Goal: Transaction & Acquisition: Obtain resource

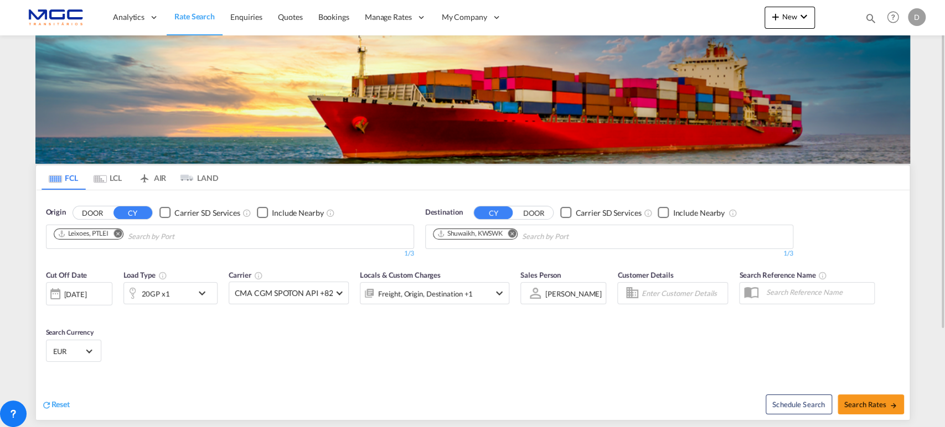
click at [514, 236] on md-icon "Remove" at bounding box center [512, 233] width 8 height 8
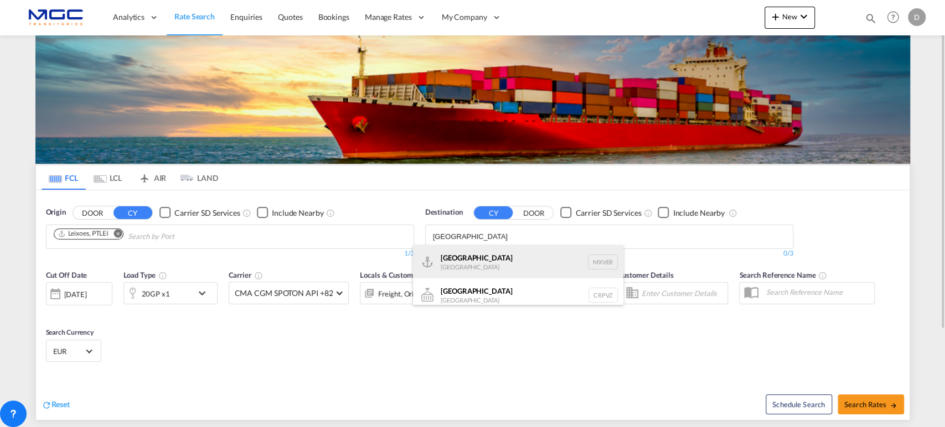
type input "[GEOGRAPHIC_DATA]"
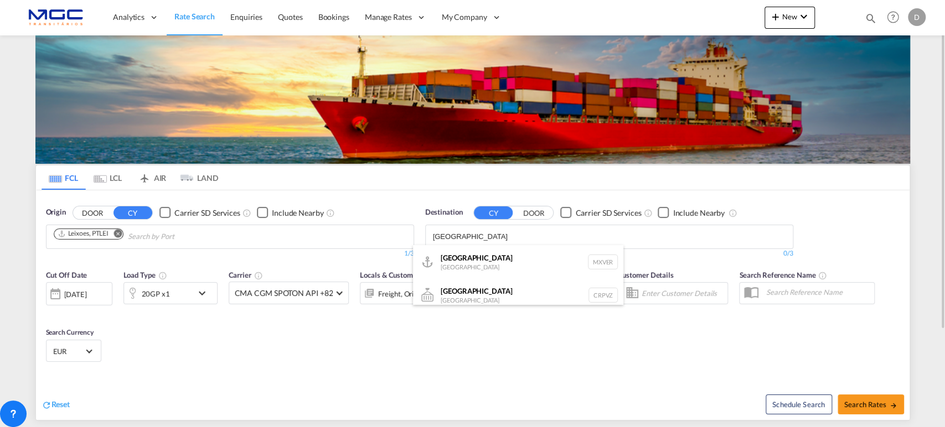
drag, startPoint x: 467, startPoint y: 262, endPoint x: 455, endPoint y: 260, distance: 11.7
click at [468, 261] on div "[GEOGRAPHIC_DATA] [GEOGRAPHIC_DATA] MXVER" at bounding box center [518, 261] width 210 height 33
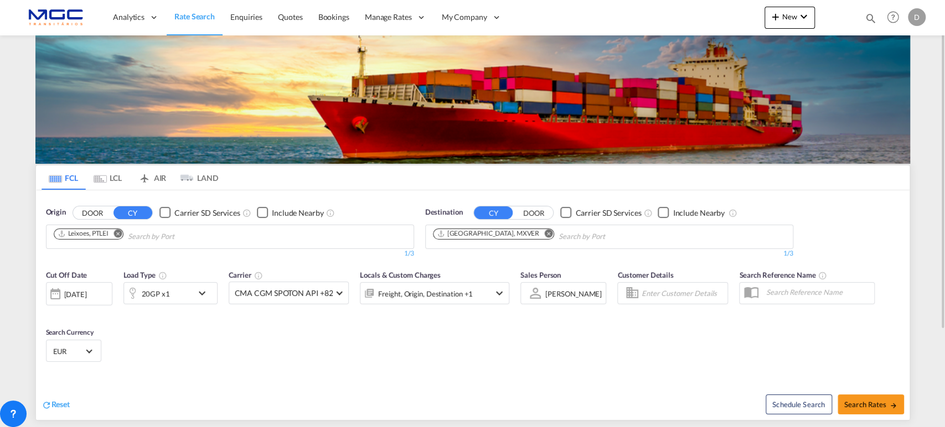
click at [201, 300] on md-icon "icon-chevron-down" at bounding box center [204, 293] width 19 height 13
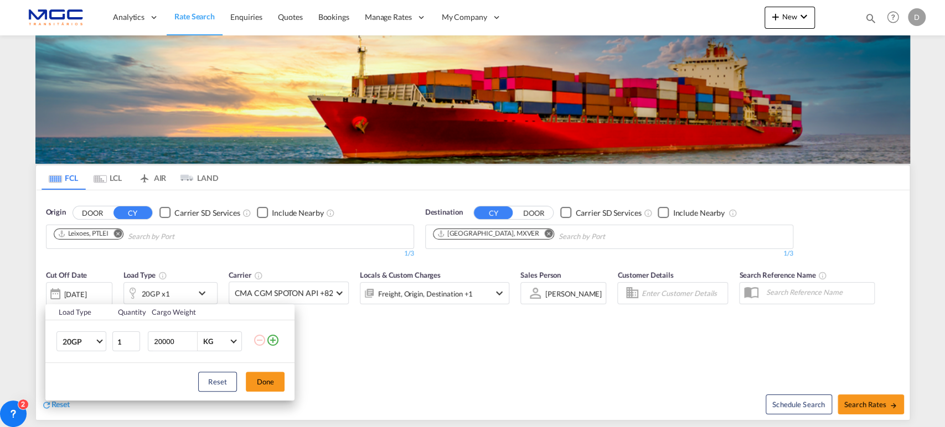
click at [275, 336] on md-icon "icon-plus-circle-outline" at bounding box center [272, 340] width 13 height 13
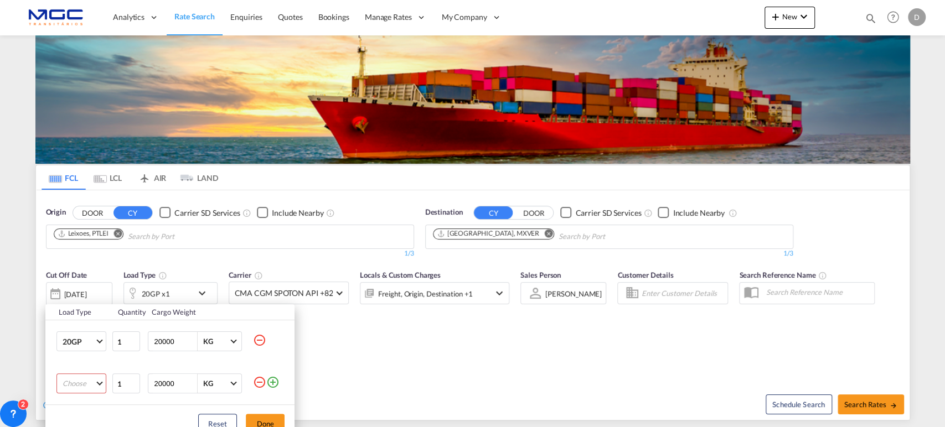
click at [74, 382] on md-select "Choose 20GP 40GP 40HC 45HC 20RE 40RE 40HR 20OT 40OT 20FR 40FR 40NR 20NR 45S 20T…" at bounding box center [81, 384] width 50 height 20
drag, startPoint x: 87, startPoint y: 344, endPoint x: 230, endPoint y: 396, distance: 152.6
click at [86, 344] on md-option "40HC" at bounding box center [91, 347] width 75 height 27
click at [261, 420] on button "Done" at bounding box center [265, 424] width 39 height 20
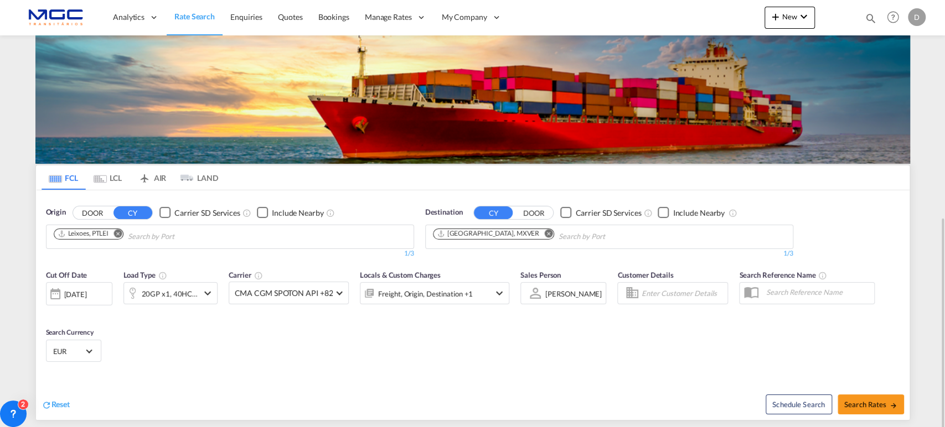
scroll to position [126, 0]
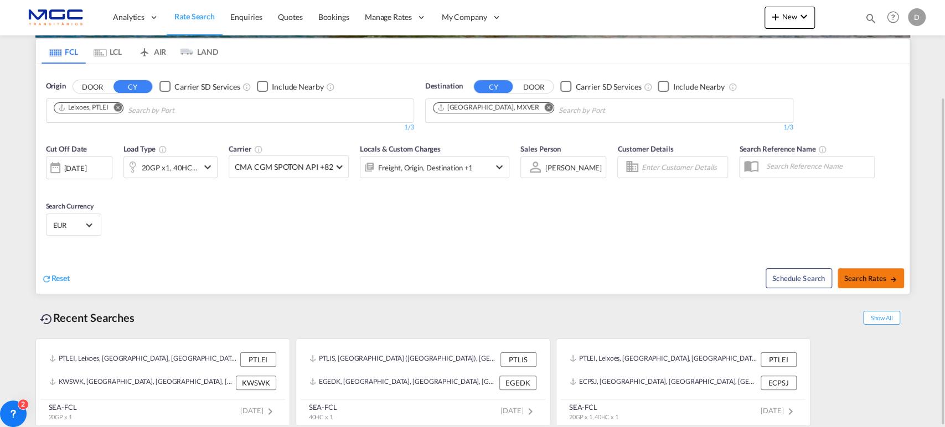
click at [877, 274] on span "Search Rates" at bounding box center [870, 278] width 53 height 9
type input "PTLEI to MXVER / [DATE]"
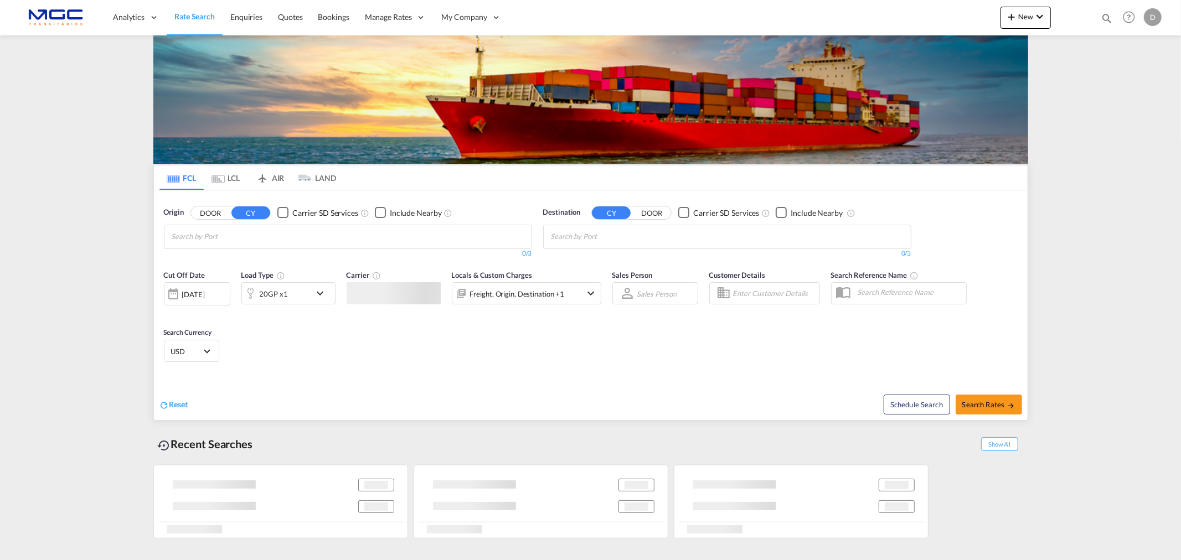
click at [219, 238] on input "Chips input." at bounding box center [224, 237] width 105 height 18
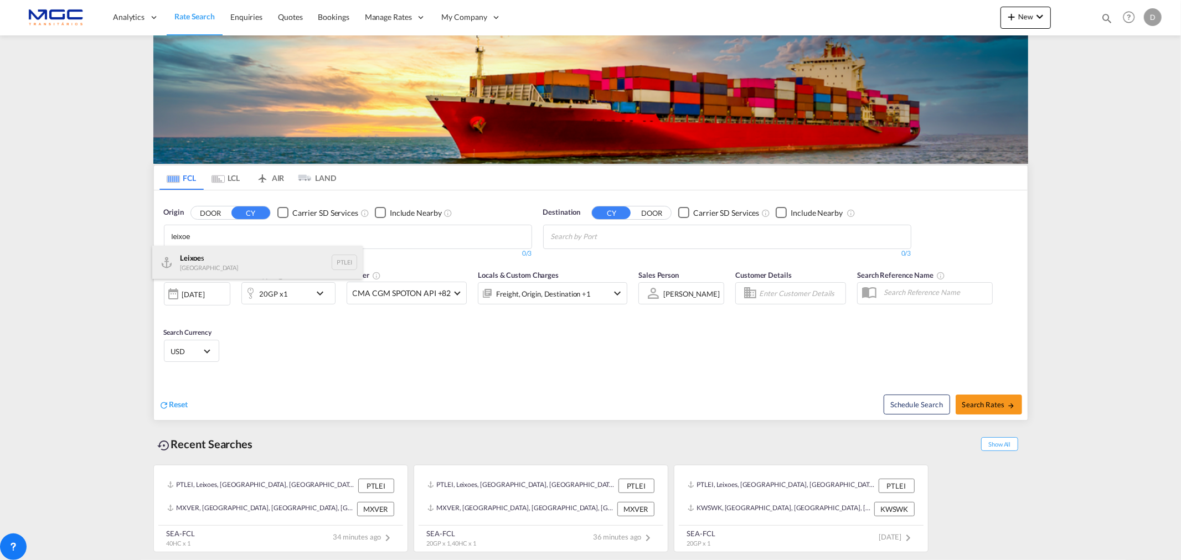
type input "leixoe"
click at [179, 257] on div "Leixoe s Portugal PTLEI" at bounding box center [257, 262] width 210 height 33
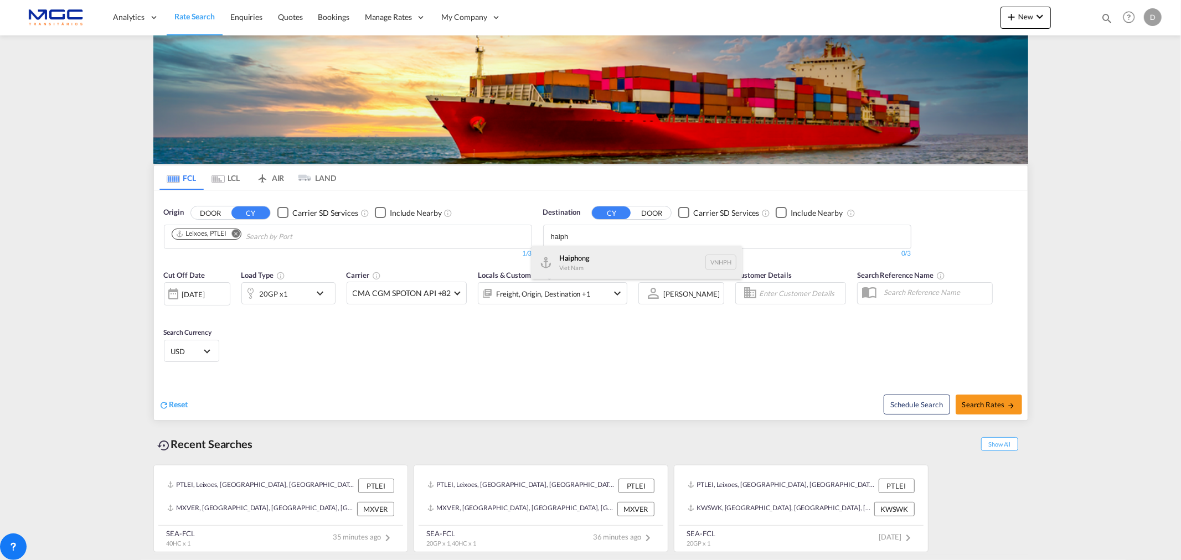
type input "haiph"
click at [616, 258] on div "Haiph ong Viet Nam VNHPH" at bounding box center [637, 262] width 210 height 33
drag, startPoint x: 353, startPoint y: 333, endPoint x: 482, endPoint y: 343, distance: 129.4
click at [212, 355] on md-select-value "USD" at bounding box center [191, 351] width 43 height 16
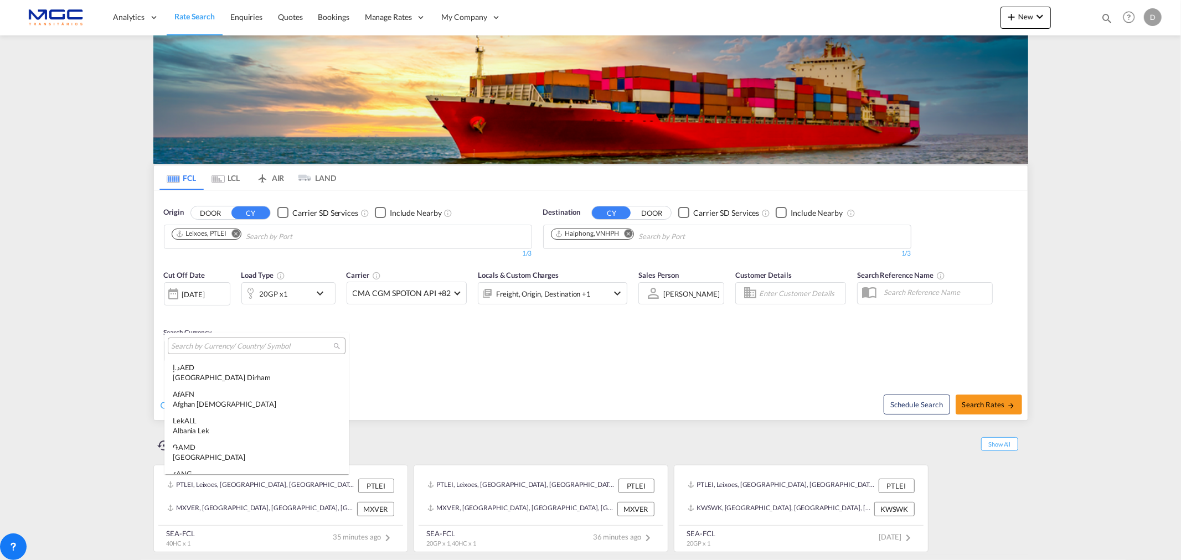
scroll to position [3822, 0]
click at [213, 349] on input "search" at bounding box center [252, 347] width 162 height 10
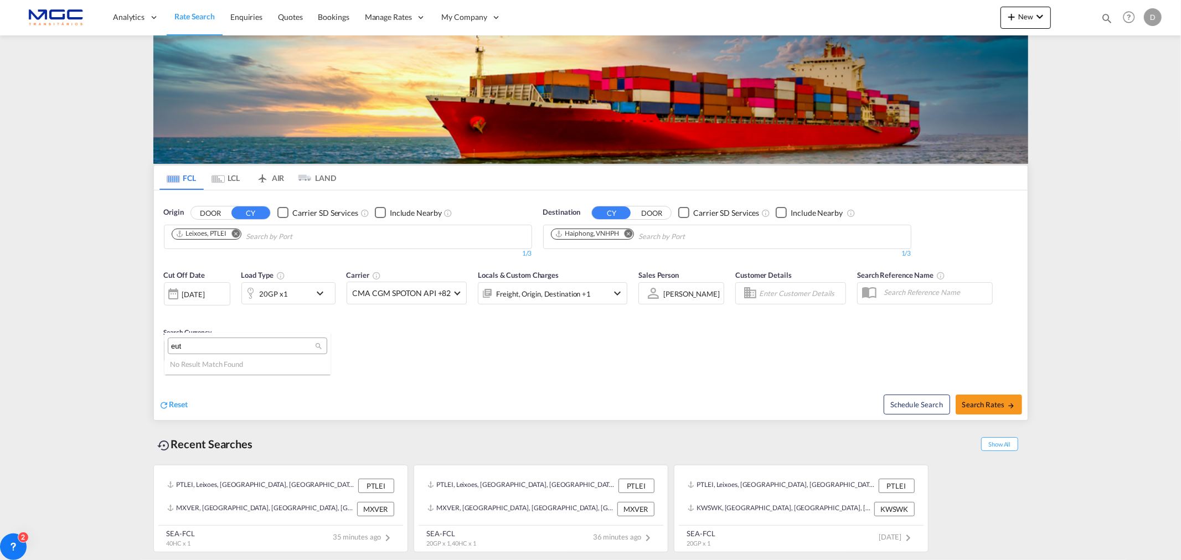
click at [213, 363] on div "No Result Match Found" at bounding box center [247, 367] width 166 height 16
click at [203, 352] on div "eut" at bounding box center [247, 346] width 159 height 17
click at [203, 347] on input "eut" at bounding box center [243, 347] width 144 height 10
type input "eur"
click at [216, 363] on div "€ EUR Euro" at bounding box center [247, 373] width 149 height 20
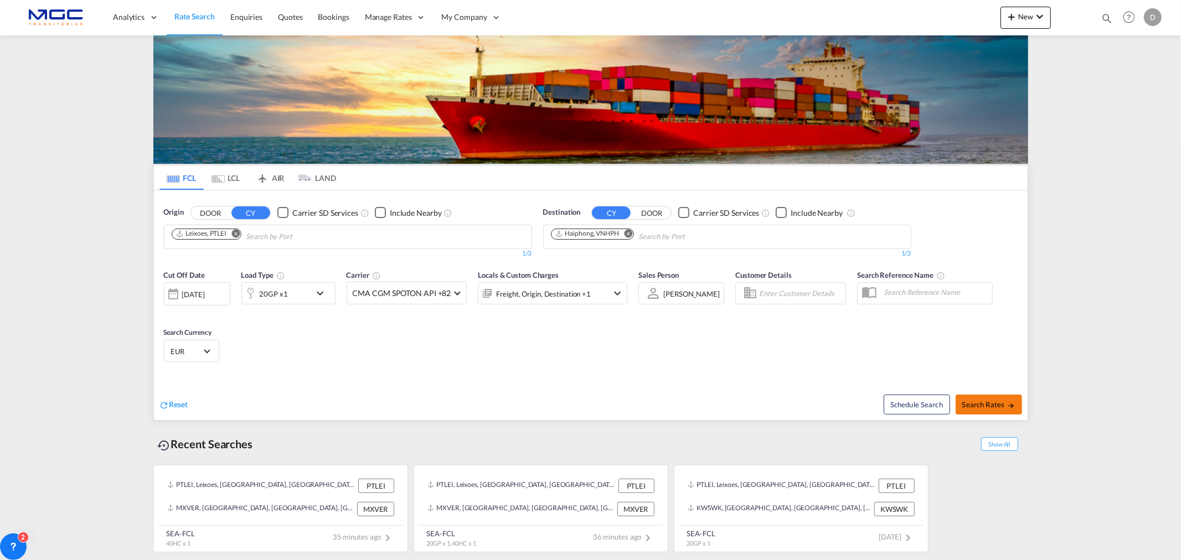
click at [989, 403] on span "Search Rates" at bounding box center [988, 404] width 53 height 9
type input "PTLEI to VNHPH / 25 Aug 2025"
click at [973, 407] on span "Search Rates" at bounding box center [988, 404] width 53 height 9
type input "PTLEI to VNHPH / 25 Aug 2025"
